Goal: Task Accomplishment & Management: Manage account settings

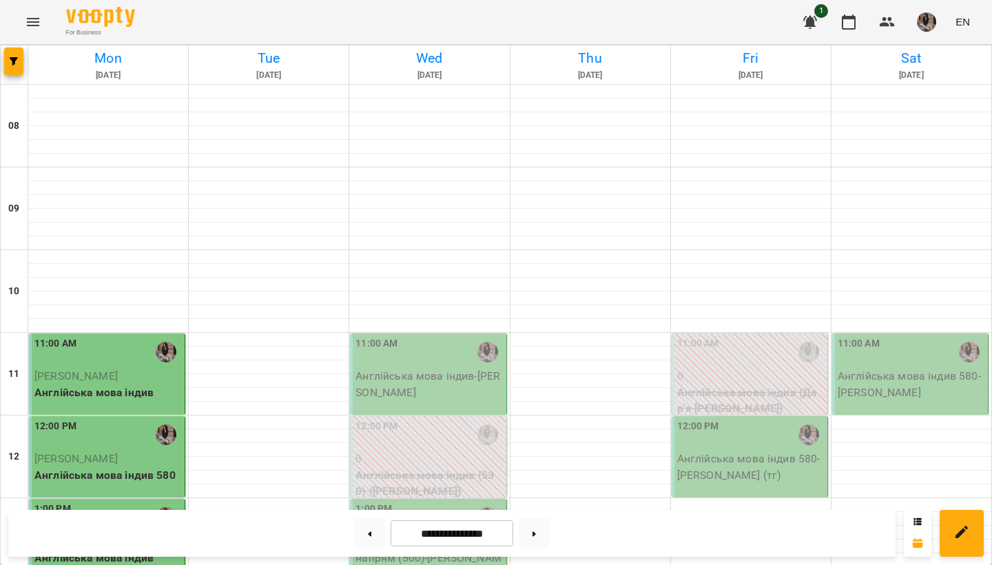
scroll to position [422, 0]
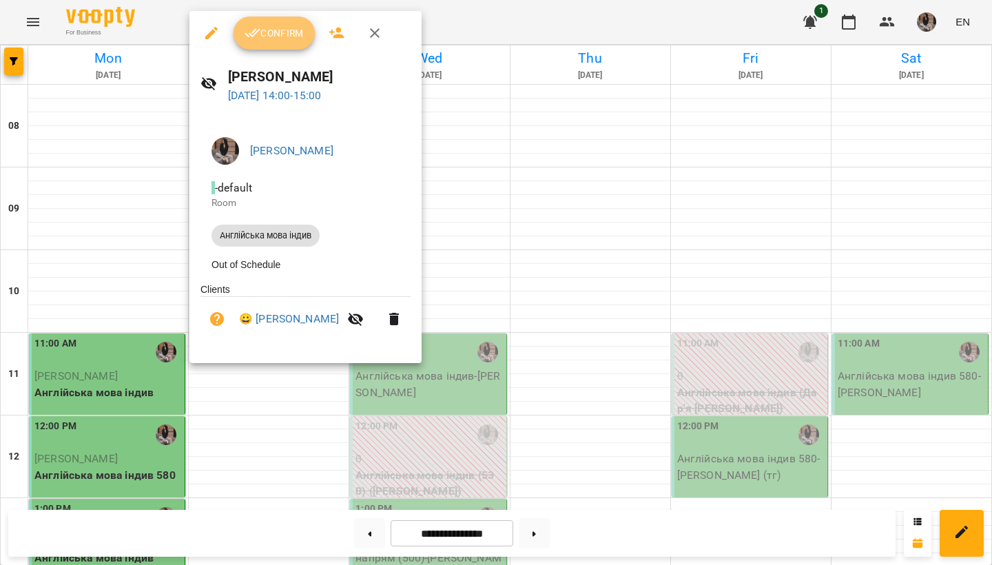
click at [263, 39] on span "Confirm" at bounding box center [274, 33] width 59 height 17
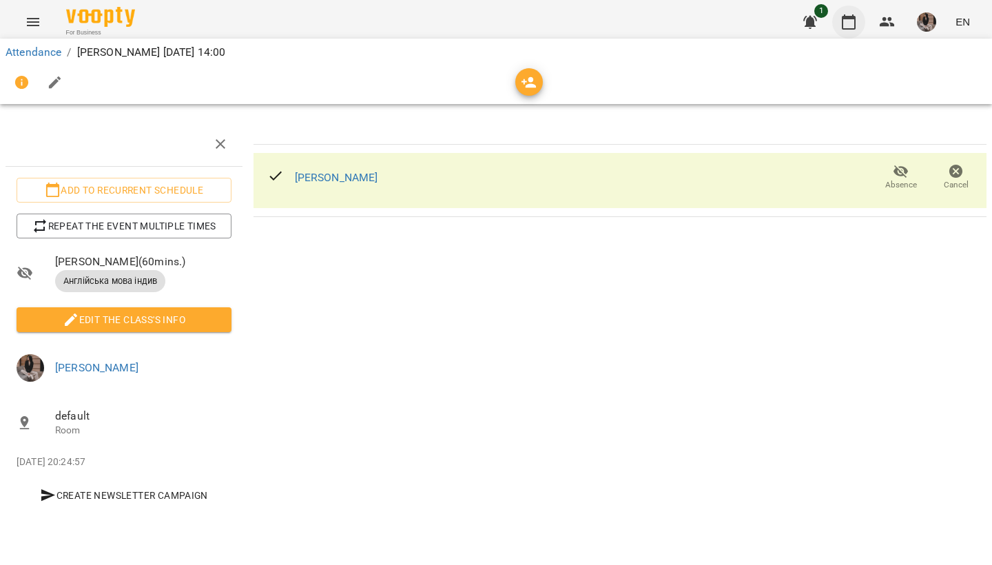
click at [850, 23] on icon "button" at bounding box center [848, 22] width 17 height 17
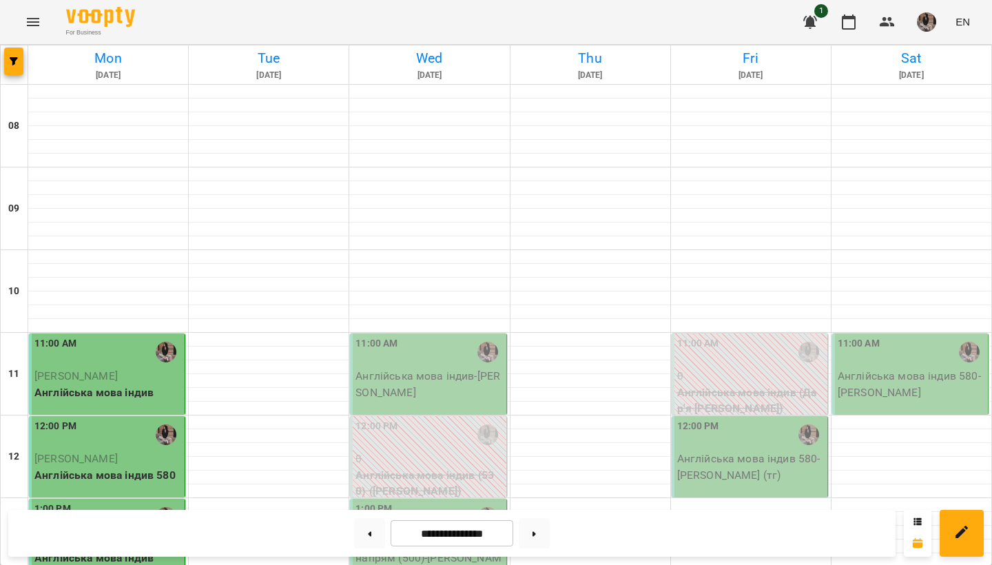
scroll to position [348, 0]
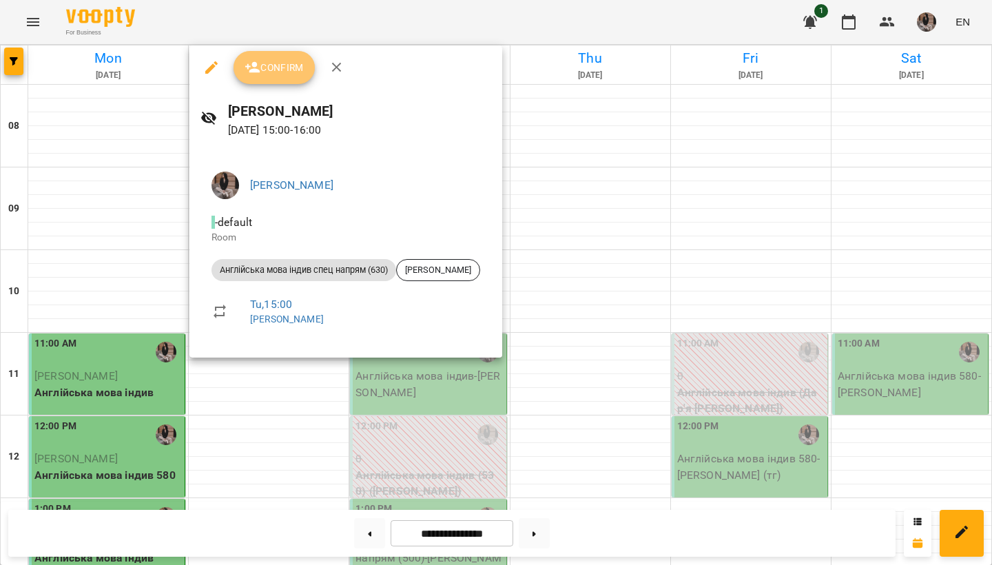
click at [267, 70] on span "Confirm" at bounding box center [274, 67] width 59 height 17
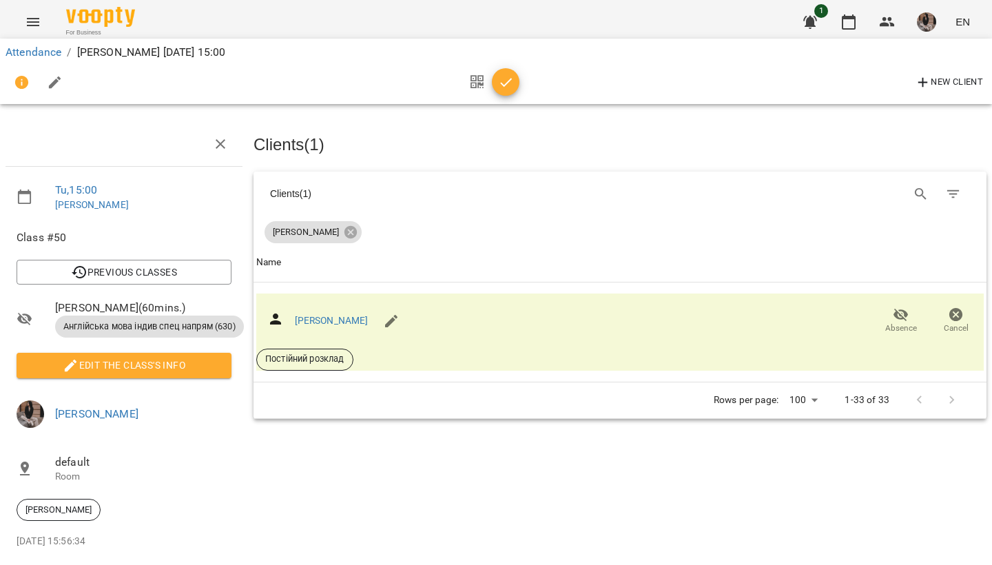
click at [499, 79] on icon "button" at bounding box center [506, 82] width 17 height 17
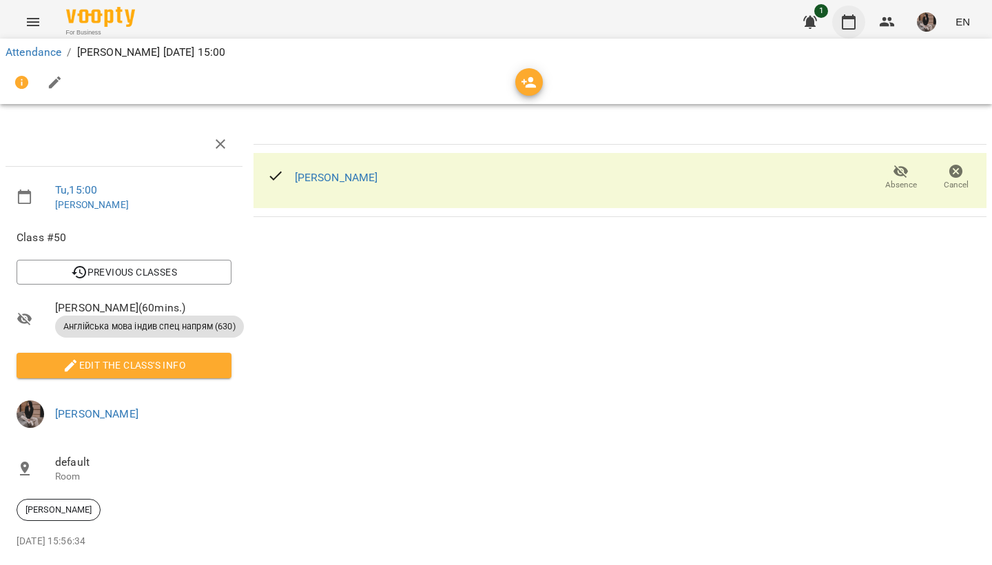
click at [856, 25] on icon "button" at bounding box center [849, 21] width 14 height 15
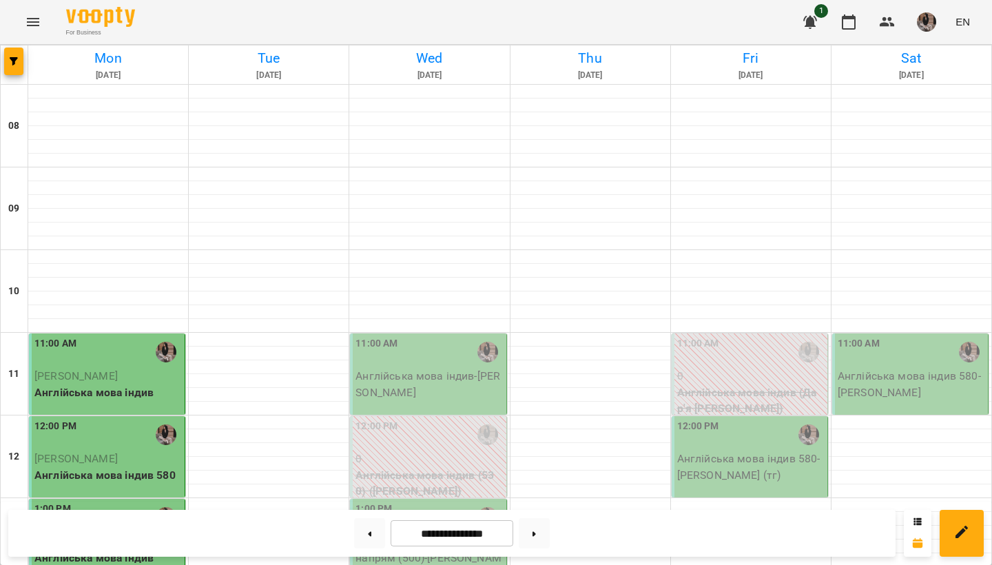
scroll to position [238, 0]
